Goal: Task Accomplishment & Management: Use online tool/utility

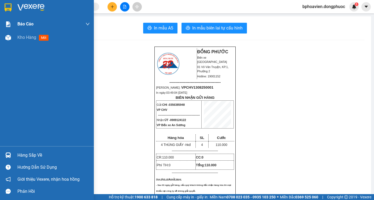
drag, startPoint x: 9, startPoint y: 6, endPoint x: 15, endPoint y: 21, distance: 15.7
click at [9, 7] on img at bounding box center [8, 7] width 7 height 8
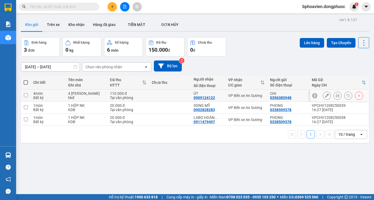
click at [26, 96] on input "checkbox" at bounding box center [26, 95] width 4 height 4
checkbox input "true"
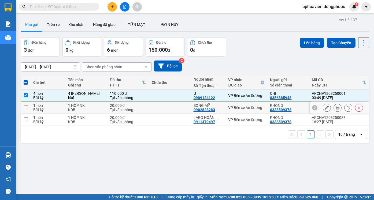
click at [26, 107] on input "checkbox" at bounding box center [26, 107] width 4 height 4
checkbox input "true"
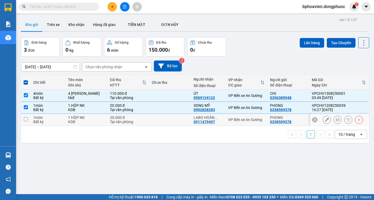
click at [25, 120] on input "checkbox" at bounding box center [26, 119] width 4 height 4
checkbox input "true"
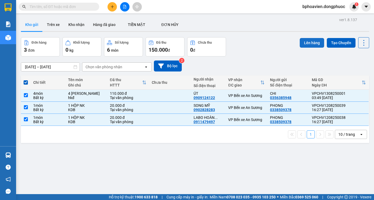
click at [301, 42] on button "Lên hàng" at bounding box center [311, 43] width 24 height 10
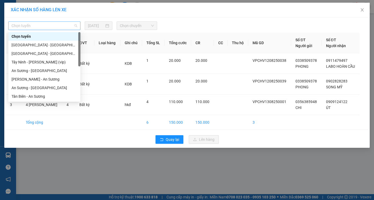
click at [75, 27] on span "Chọn tuyến" at bounding box center [45, 26] width 66 height 8
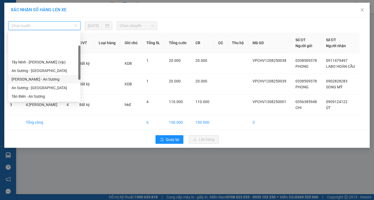
scroll to position [27, 0]
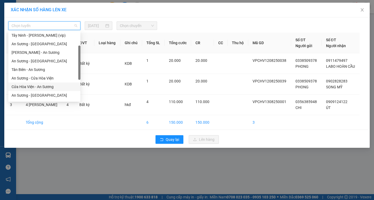
click at [46, 87] on div "Cửa Hòa Viện - An Sương" at bounding box center [45, 87] width 66 height 6
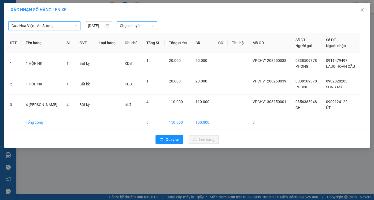
click at [151, 24] on span "Chọn chuyến" at bounding box center [137, 26] width 34 height 8
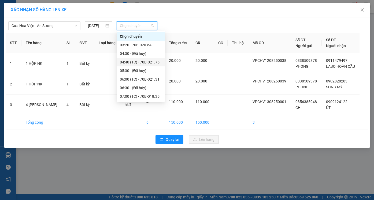
click at [151, 62] on div "04:40 (TC) - 70B-021.75" at bounding box center [141, 62] width 42 height 6
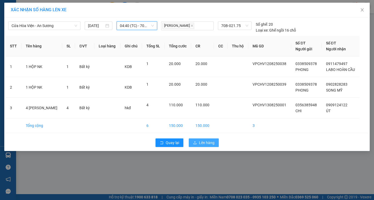
click at [202, 144] on span "Lên hàng" at bounding box center [207, 143] width 16 height 6
